Goal: Task Accomplishment & Management: Manage account settings

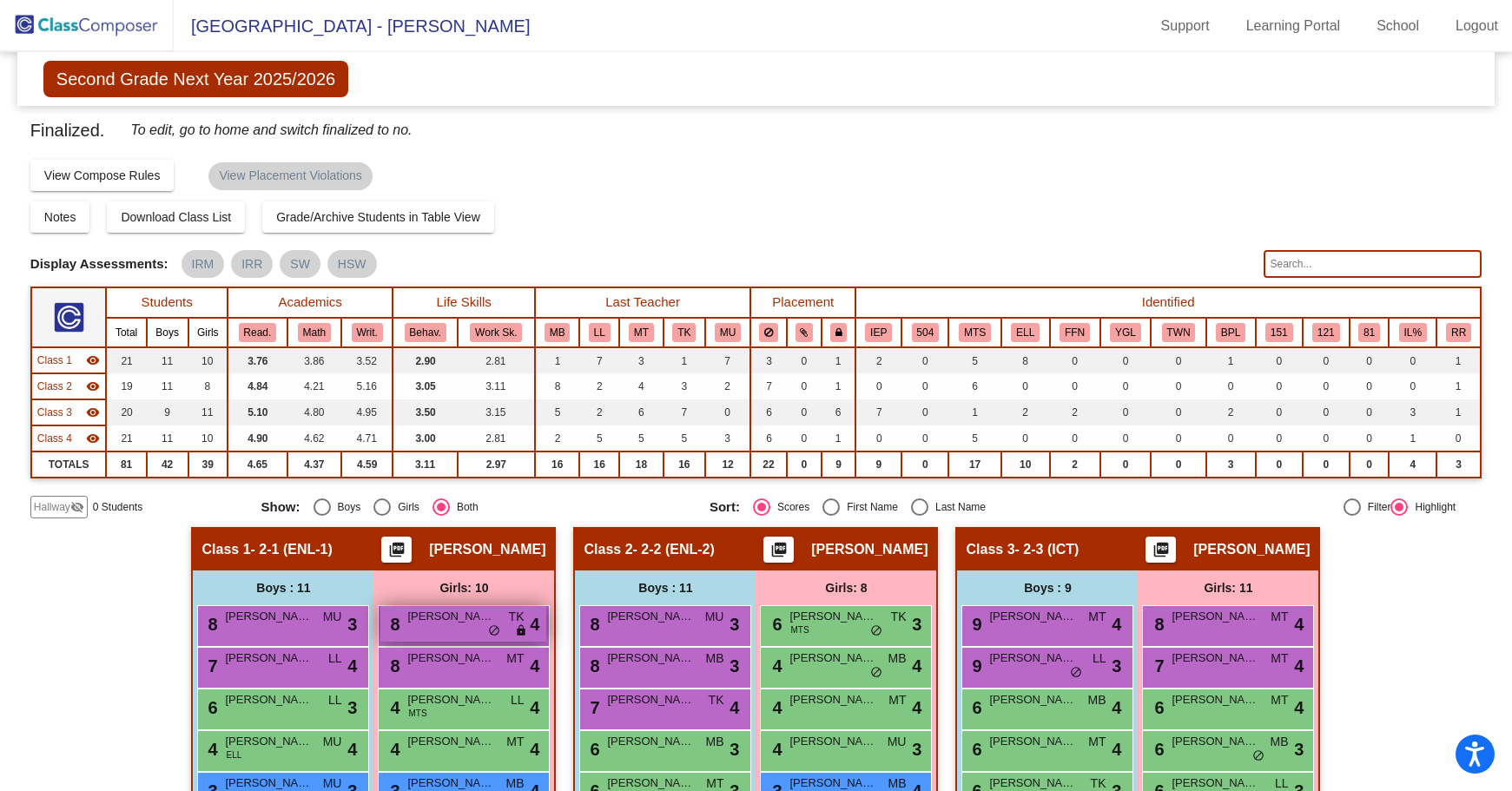
scroll to position [260, 0]
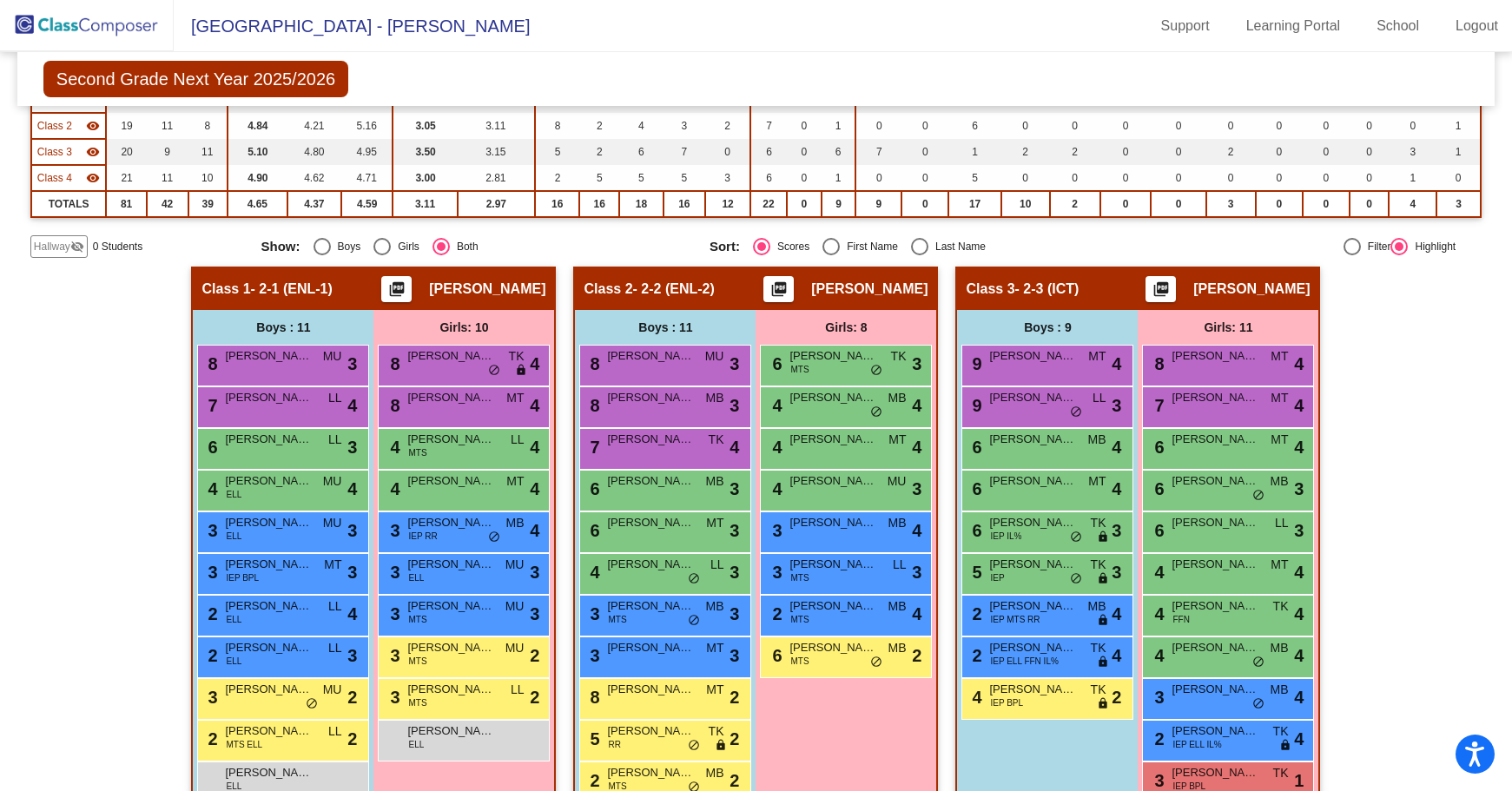
click at [126, 19] on img at bounding box center [86, 25] width 174 height 51
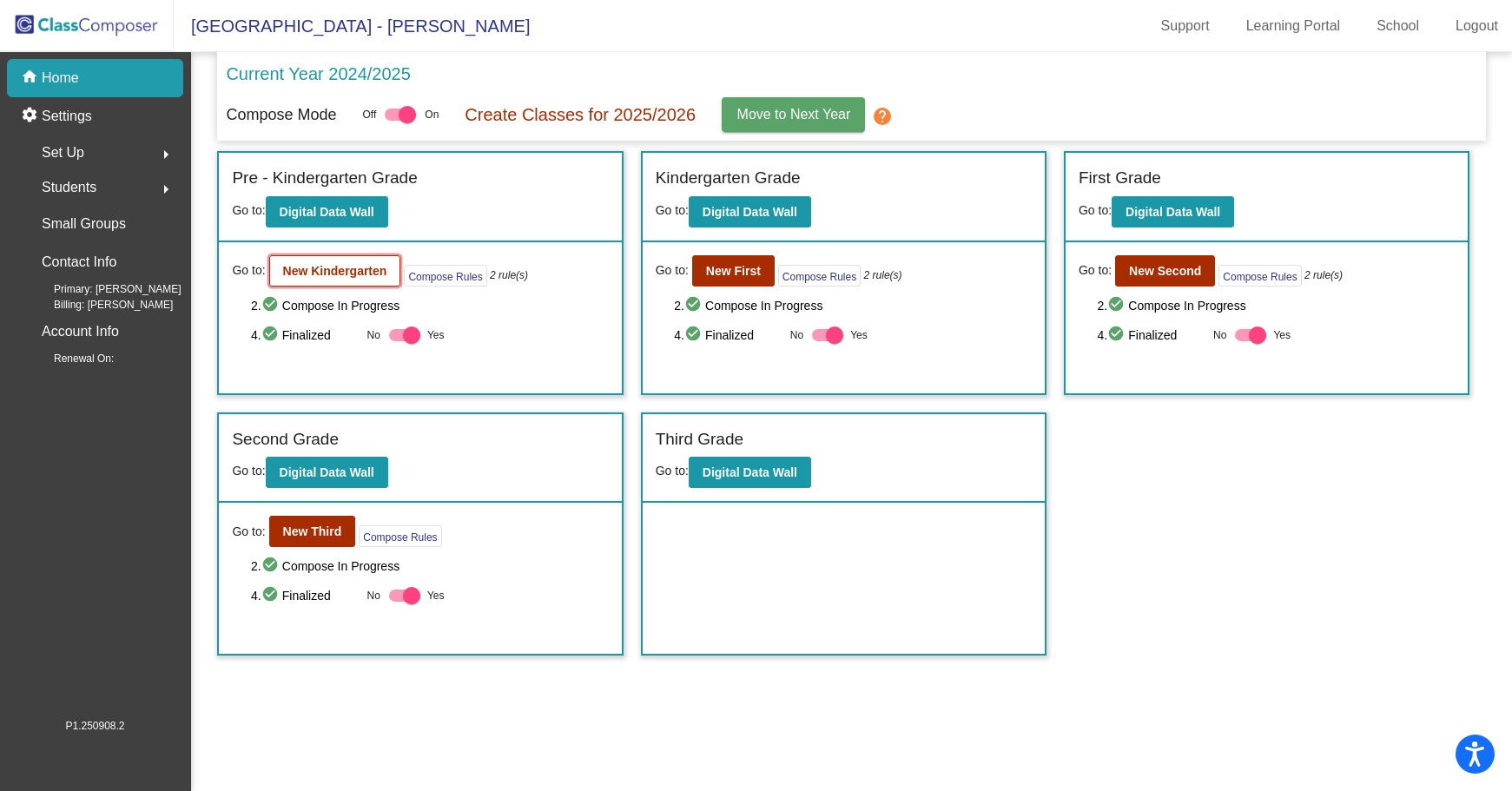
click at [313, 266] on b "New Kindergarten" at bounding box center [335, 270] width 104 height 14
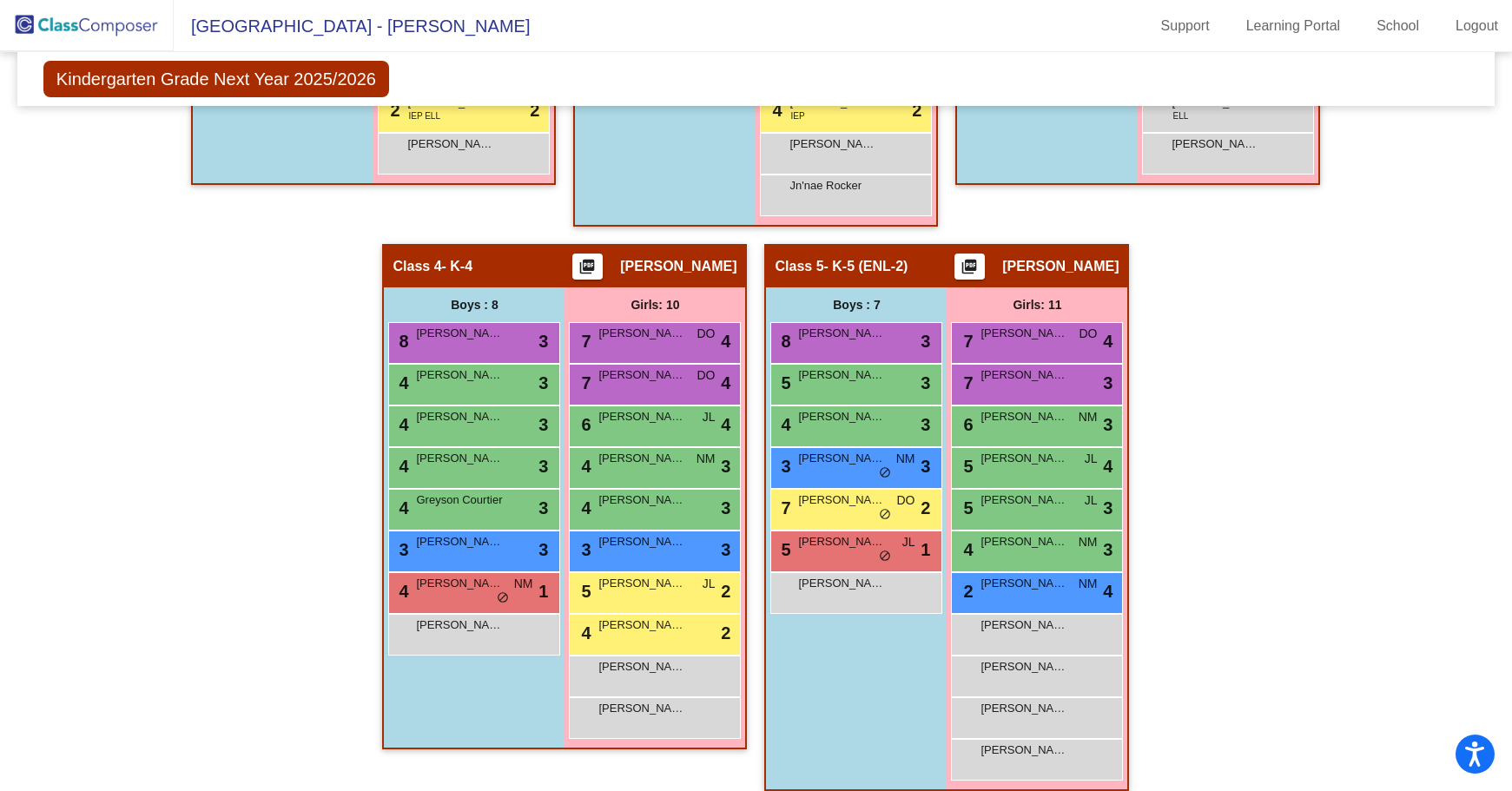
scroll to position [891, 0]
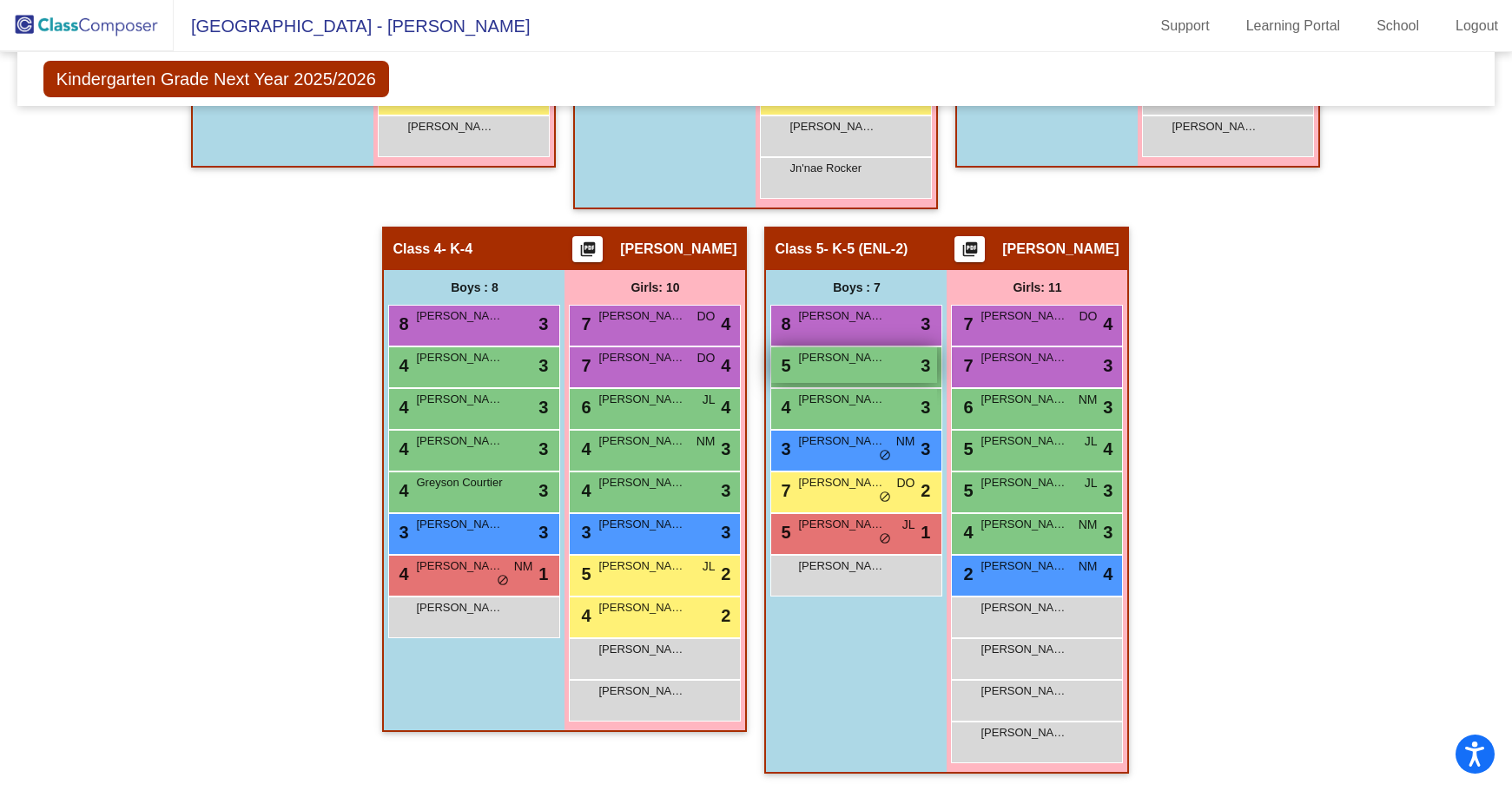
click at [838, 363] on span "[PERSON_NAME]" at bounding box center [841, 358] width 86 height 18
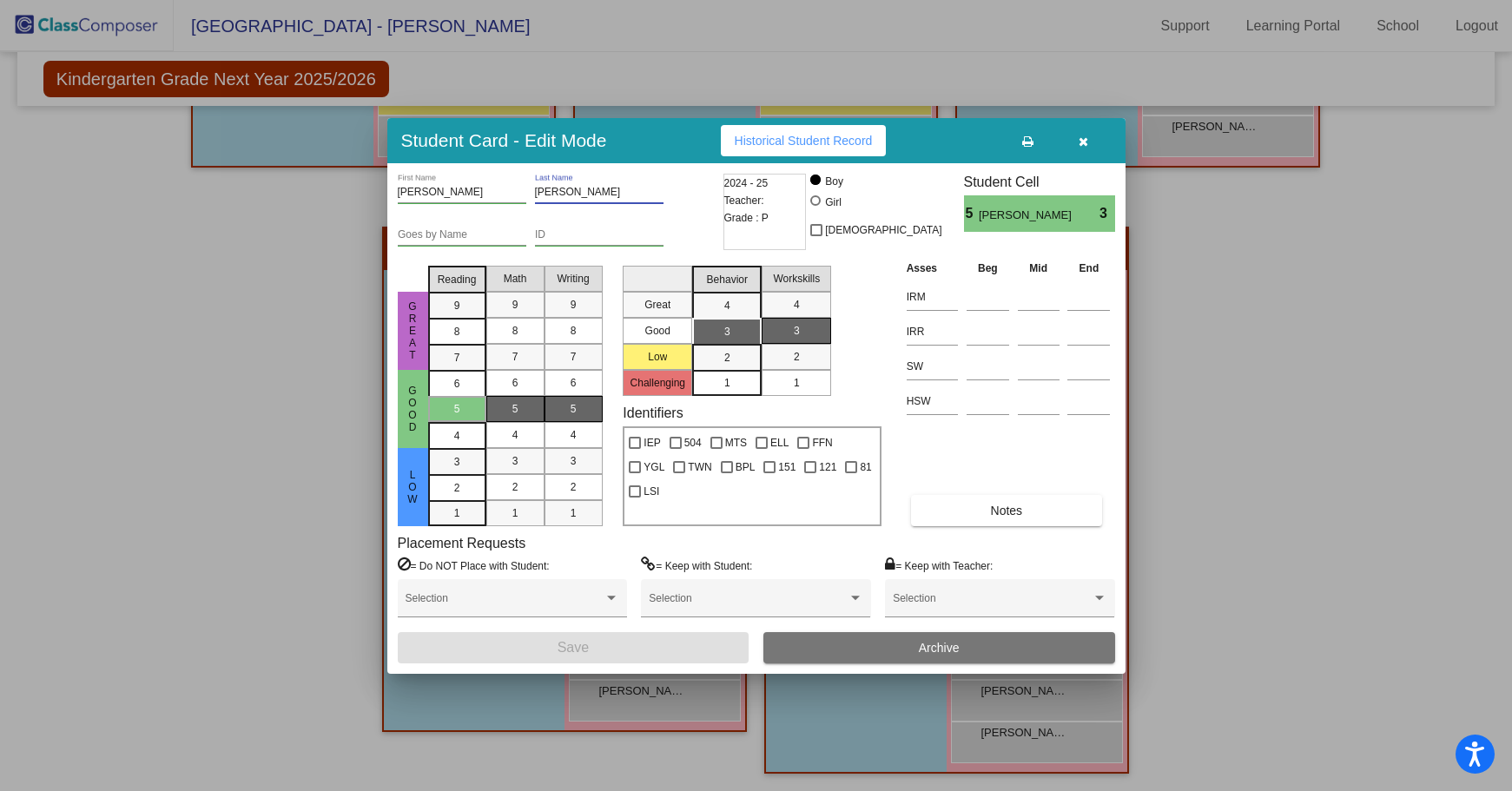
click at [548, 191] on input "[PERSON_NAME]" at bounding box center [599, 192] width 128 height 12
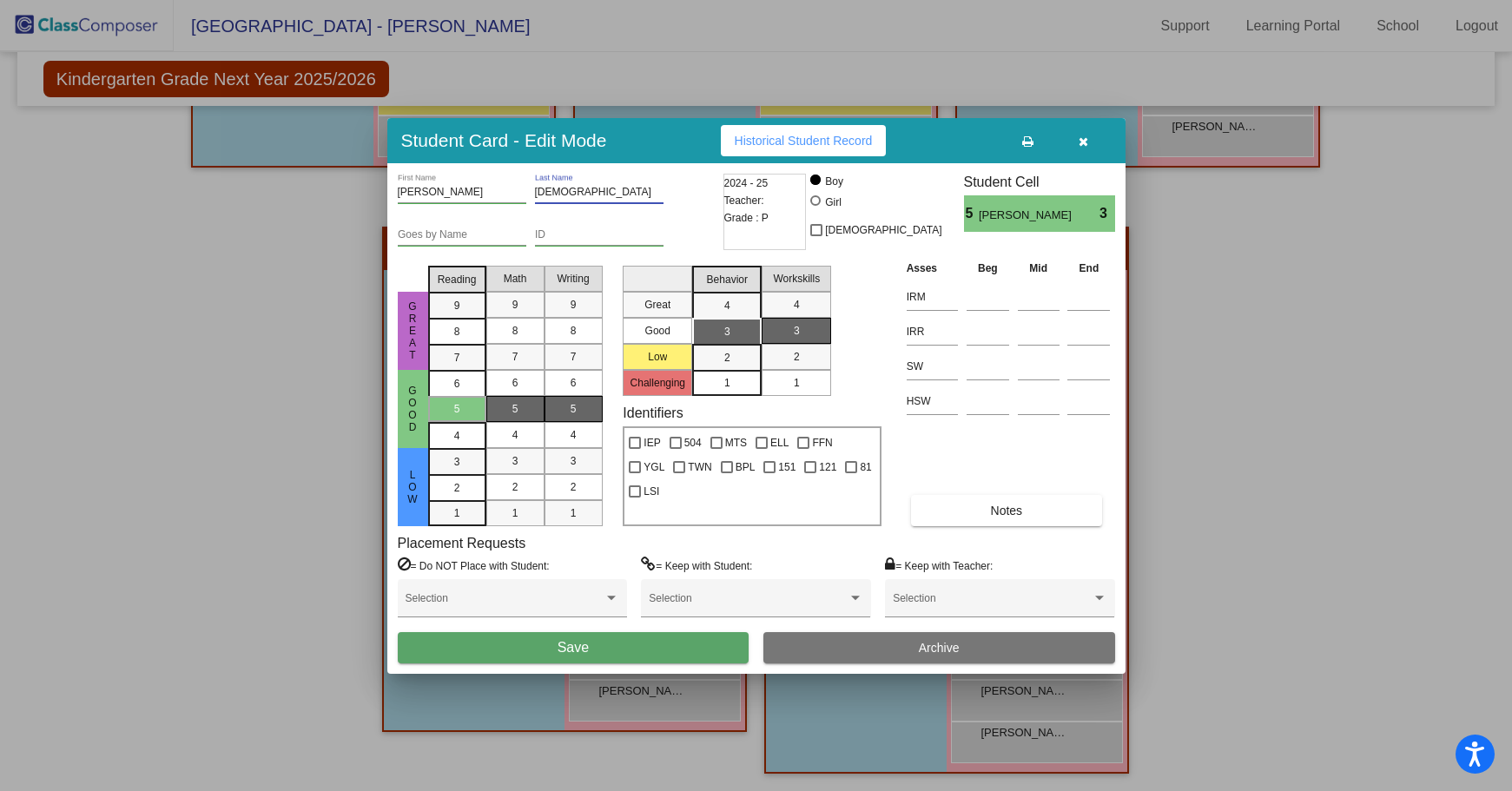
type input "[DEMOGRAPHIC_DATA]"
click at [619, 651] on button "Save" at bounding box center [573, 648] width 351 height 32
